Goal: Task Accomplishment & Management: Manage account settings

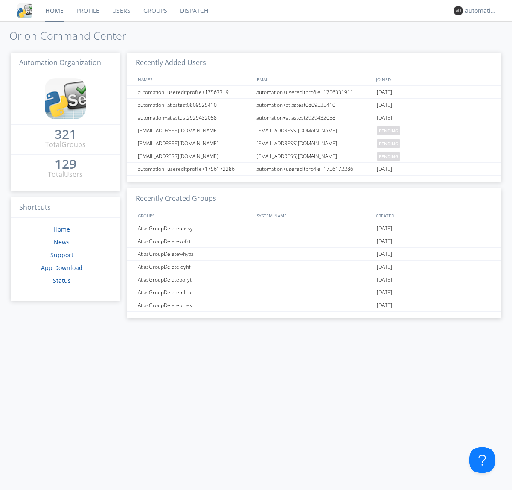
click at [193, 11] on link "Dispatch" at bounding box center [194, 10] width 41 height 21
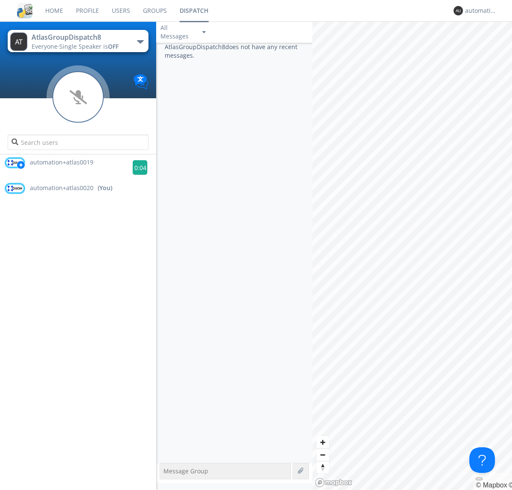
click at [137, 167] on g at bounding box center [140, 167] width 15 height 15
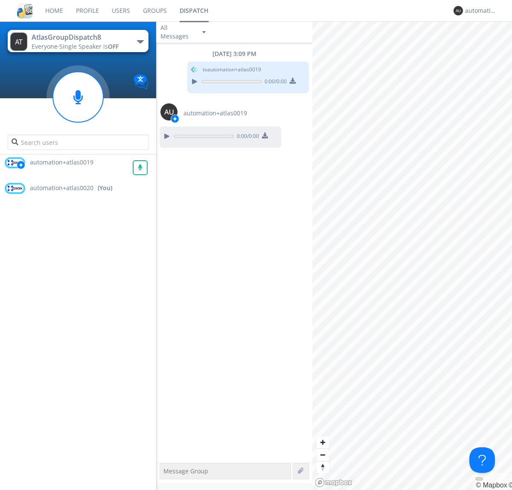
click at [184, 32] on div "All Messages" at bounding box center [177, 32] width 43 height 19
click at [184, 64] on div "Direct Only" at bounding box center [184, 64] width 56 height 15
click at [184, 32] on div "All Messages" at bounding box center [177, 32] width 43 height 19
click at [184, 79] on div "Group Only" at bounding box center [184, 78] width 56 height 15
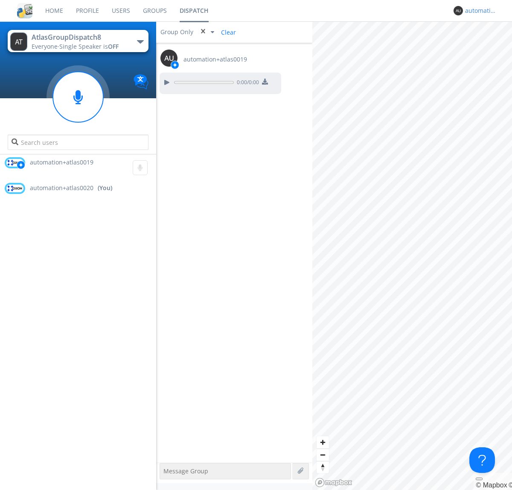
click at [479, 11] on div "automation+atlas0020" at bounding box center [481, 10] width 32 height 9
click at [486, 45] on div "Log Out" at bounding box center [486, 45] width 44 height 15
